Goal: Task Accomplishment & Management: Manage account settings

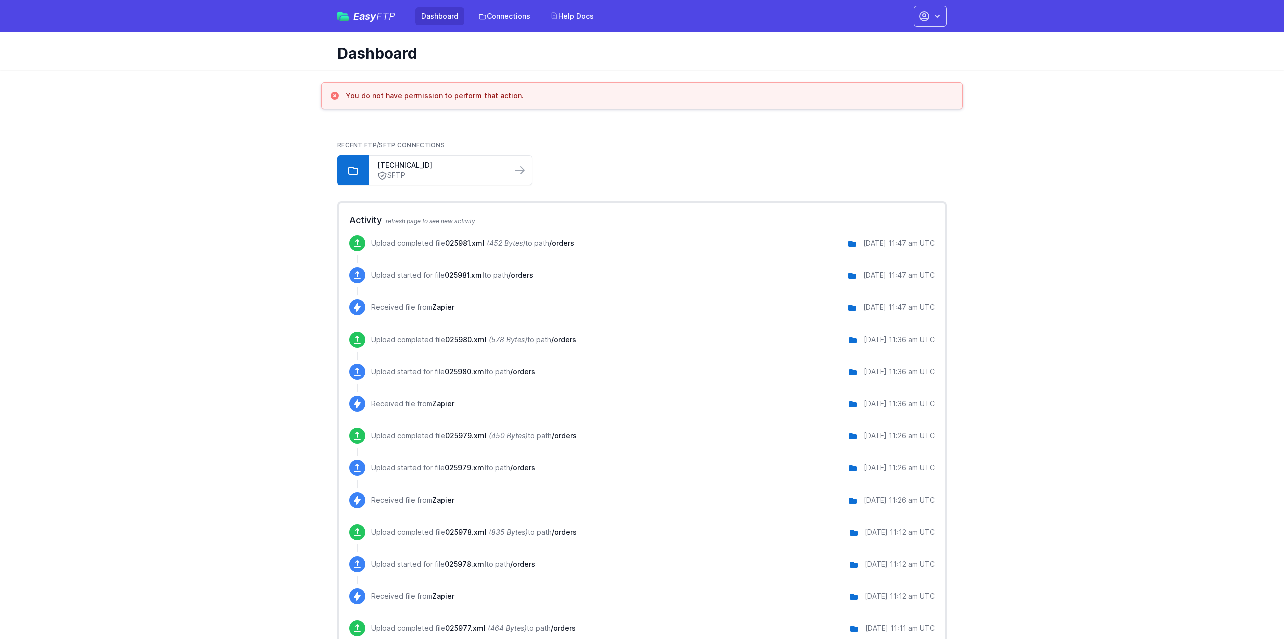
click at [439, 15] on link "Dashboard" at bounding box center [439, 16] width 49 height 18
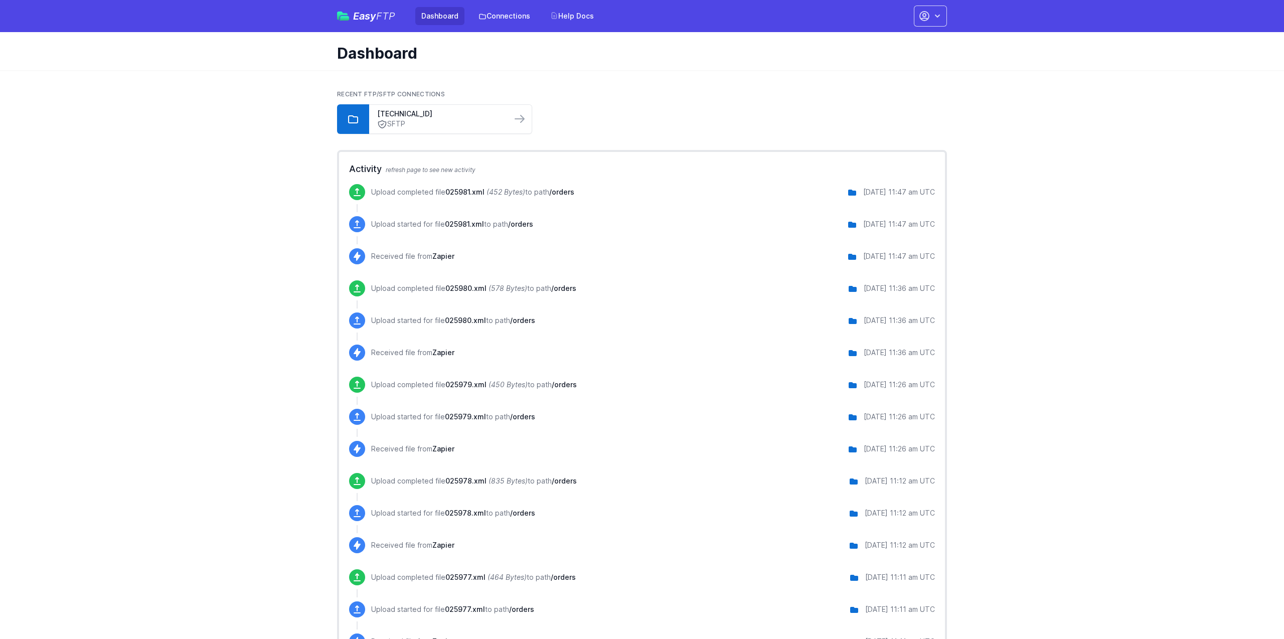
drag, startPoint x: 512, startPoint y: 19, endPoint x: 515, endPoint y: 33, distance: 13.9
click at [512, 19] on link "Connections" at bounding box center [504, 16] width 64 height 18
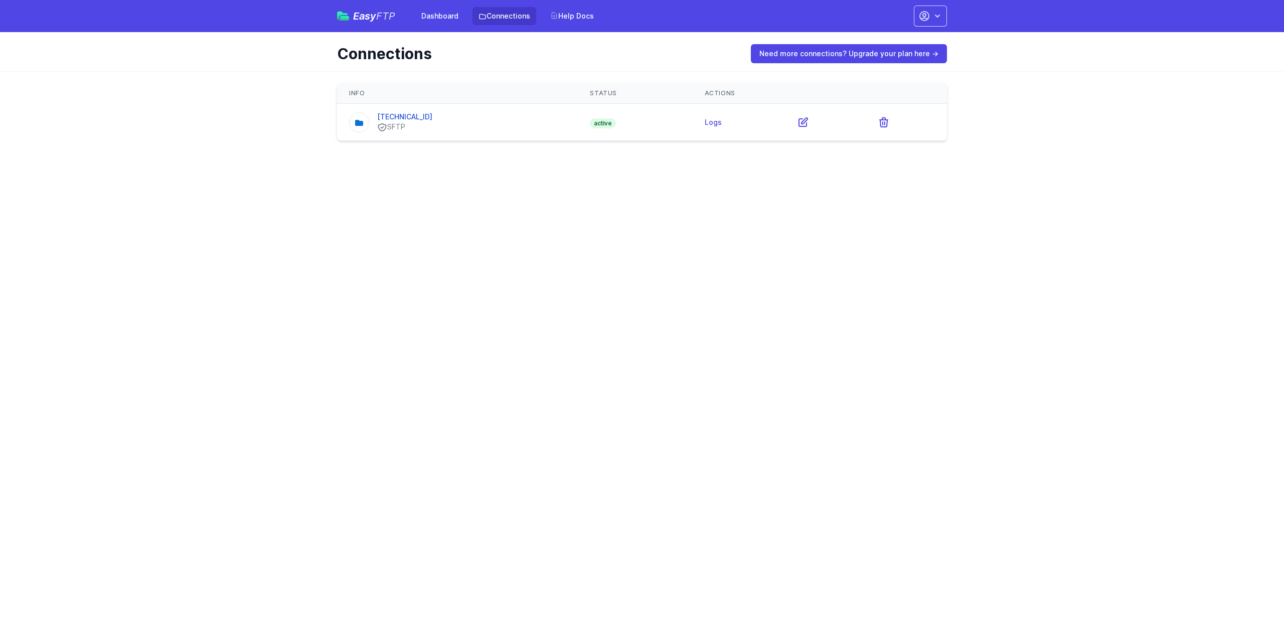
click at [525, 153] on html "Easy FTP Dashboard Connections Help Docs Account Settings Your Profile Contact …" at bounding box center [642, 76] width 1284 height 153
click at [636, 153] on html "Easy FTP Dashboard Connections Help Docs Account Settings Your Profile Contact …" at bounding box center [642, 76] width 1284 height 153
click at [929, 18] on icon "button" at bounding box center [924, 16] width 12 height 12
click at [896, 110] on link "Sign out" at bounding box center [899, 114] width 96 height 18
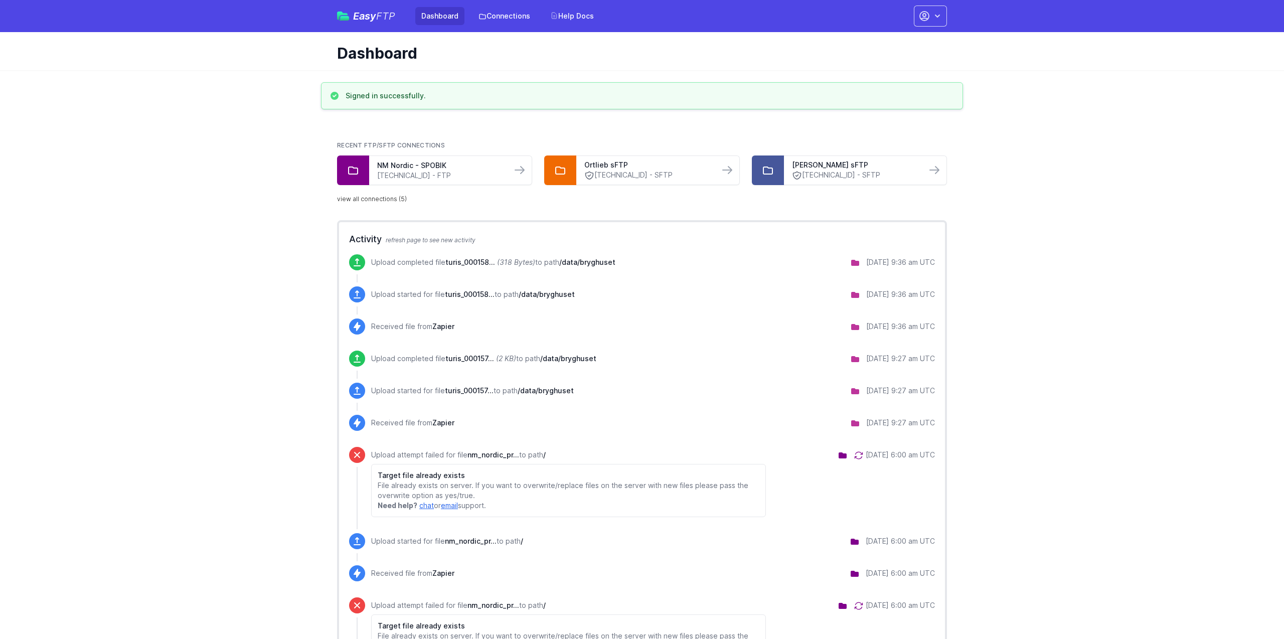
drag, startPoint x: 272, startPoint y: 198, endPoint x: 329, endPoint y: 196, distance: 56.2
click at [357, 197] on link "view all connections (5)" at bounding box center [372, 199] width 70 height 8
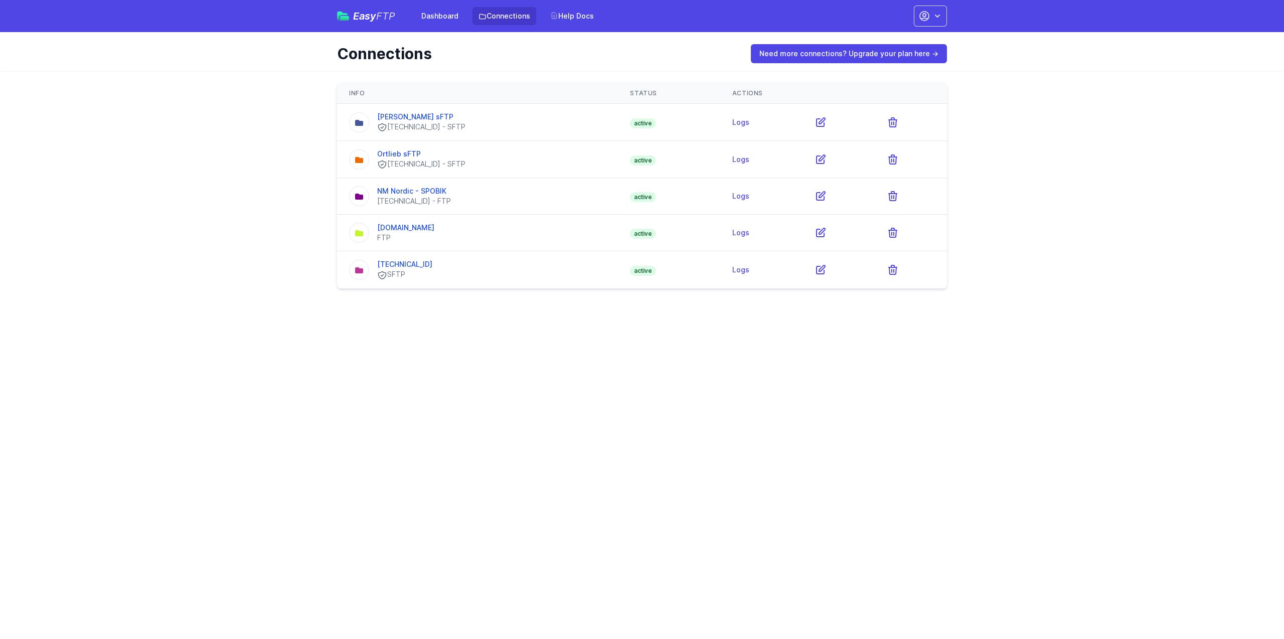
drag, startPoint x: 415, startPoint y: 226, endPoint x: 435, endPoint y: 243, distance: 26.3
click at [415, 226] on link "[DOMAIN_NAME]" at bounding box center [405, 227] width 57 height 9
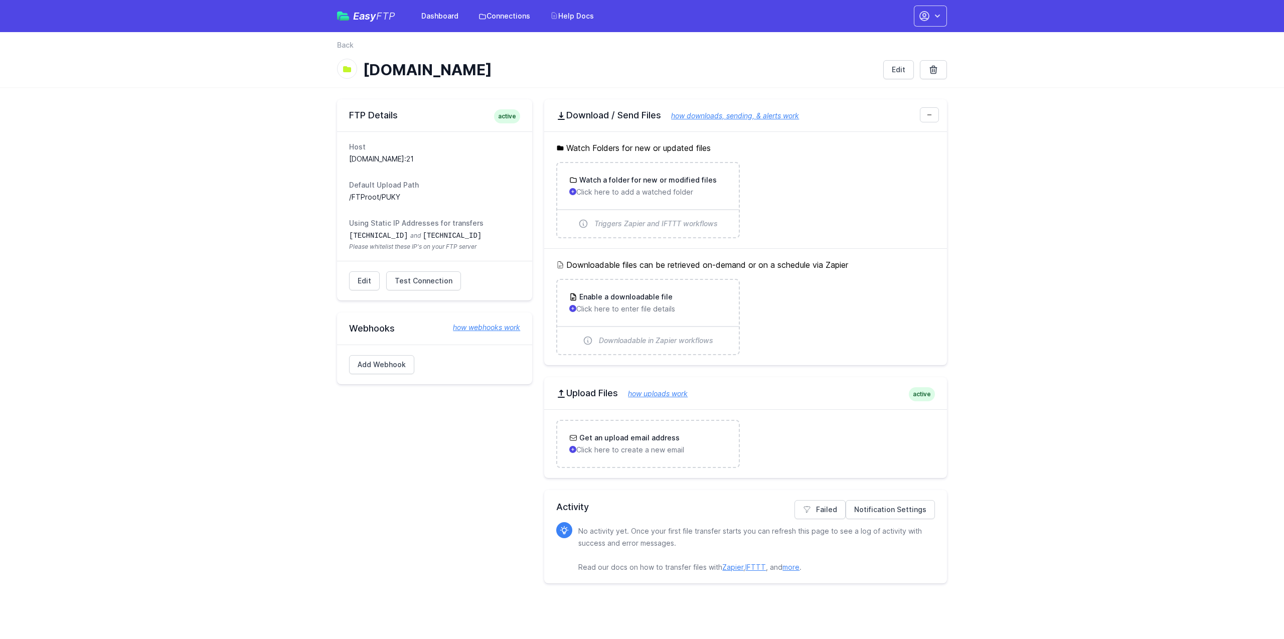
click at [172, 203] on main "FTP Details active Host ftp.bikeandco.dk:21 Default Upload Path /FTProot/PUKY U…" at bounding box center [642, 341] width 1284 height 508
click at [148, 199] on main "FTP Details active Host ftp.bikeandco.dk:21 Default Upload Path /FTProot/PUKY U…" at bounding box center [642, 341] width 1284 height 508
click at [412, 276] on span "Test Connection" at bounding box center [424, 281] width 58 height 10
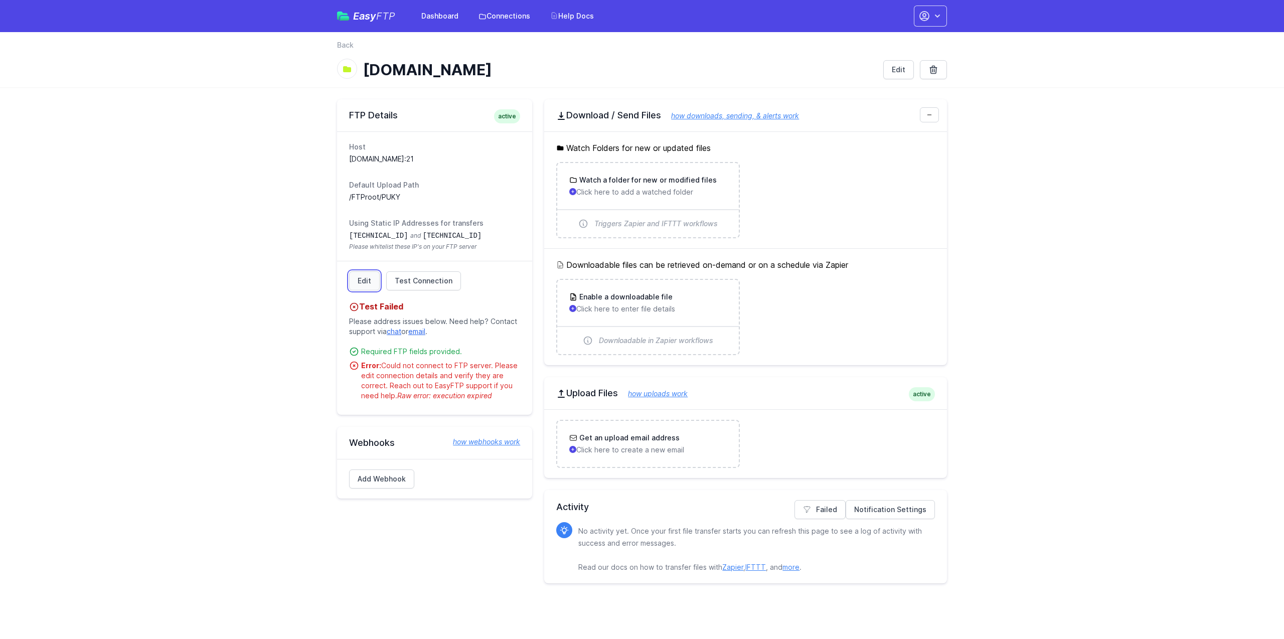
click at [355, 273] on link "Edit" at bounding box center [364, 280] width 31 height 19
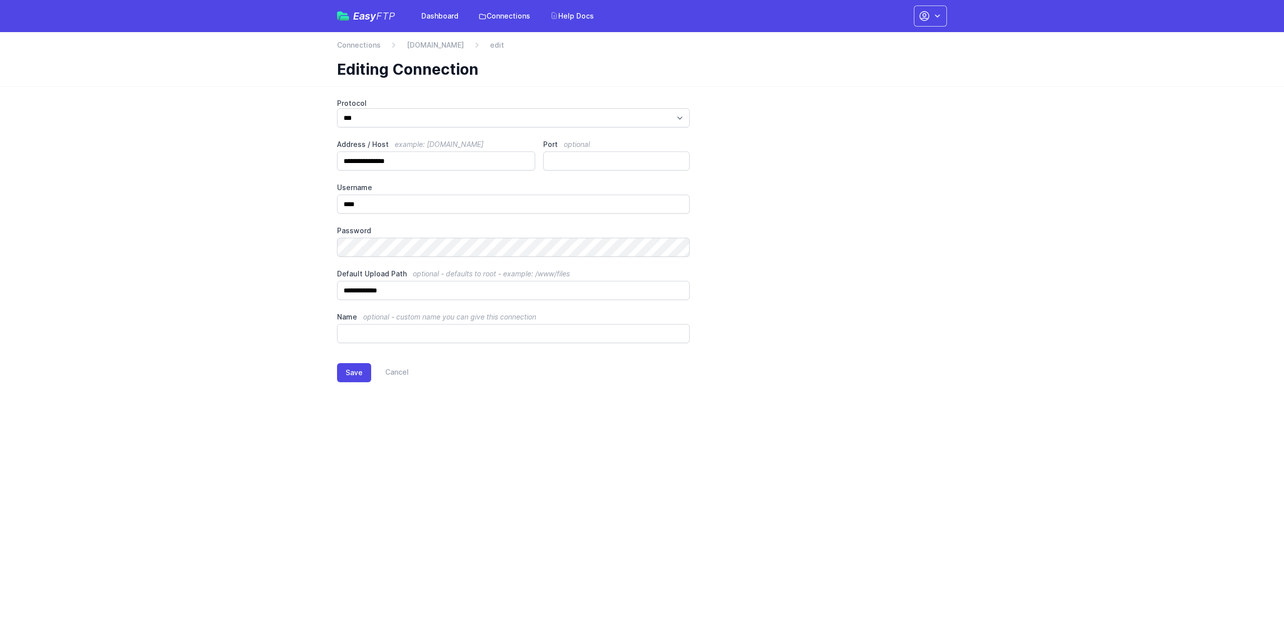
click at [268, 285] on main "**********" at bounding box center [642, 248] width 1284 height 324
click at [415, 287] on input "**********" at bounding box center [513, 290] width 353 height 19
click at [360, 380] on button "Save" at bounding box center [354, 372] width 34 height 19
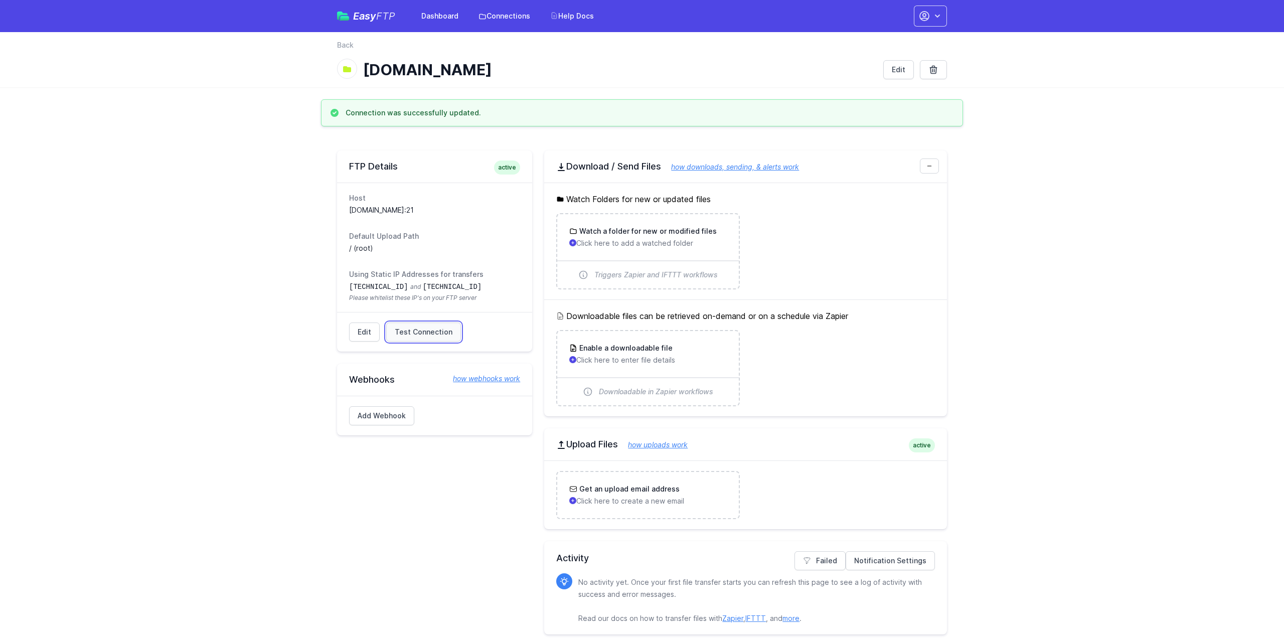
click at [395, 328] on span "Test Connection" at bounding box center [424, 332] width 58 height 10
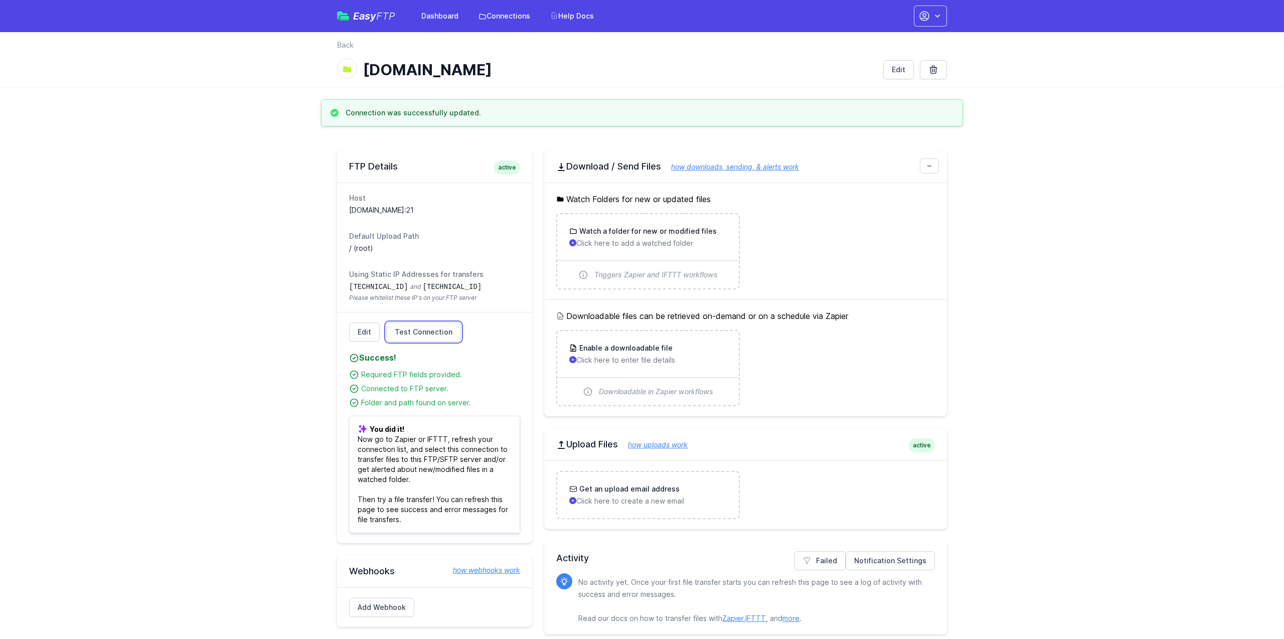
scroll to position [12, 0]
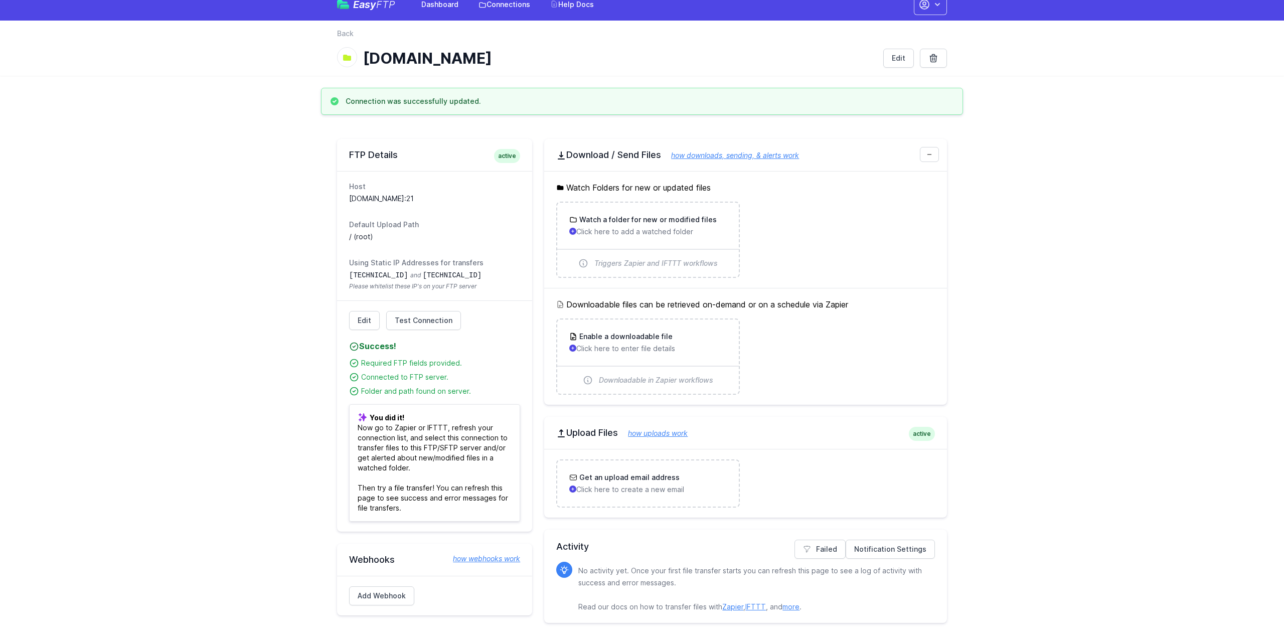
click at [1118, 306] on main "Connection was successfully updated. FTP Details active Host [DOMAIN_NAME]:21 D…" at bounding box center [642, 364] width 1284 height 552
click at [187, 245] on main "Connection was successfully updated. FTP Details active Host [DOMAIN_NAME]:21 D…" at bounding box center [642, 364] width 1284 height 552
